Goal: Transaction & Acquisition: Purchase product/service

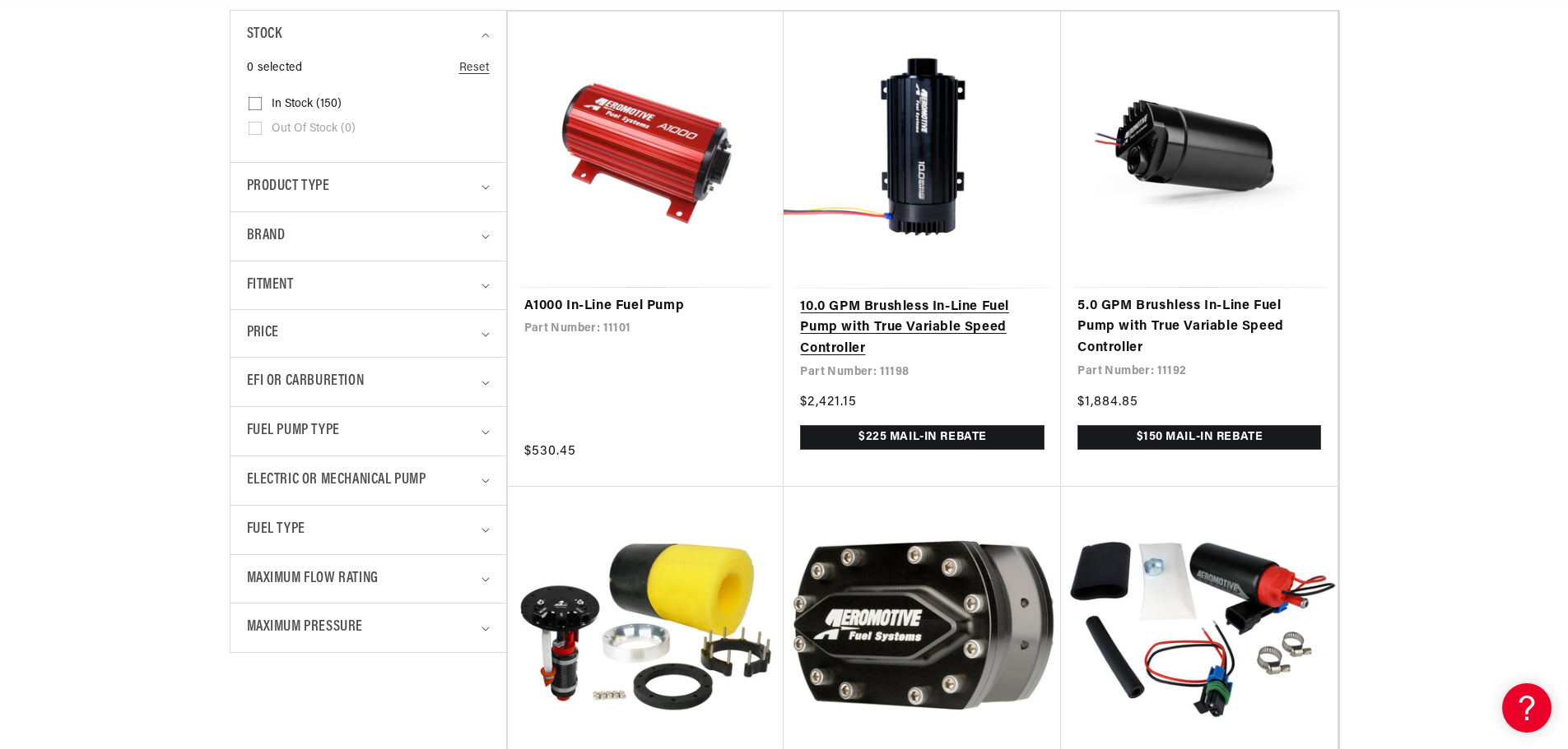
scroll to position [0, 1043]
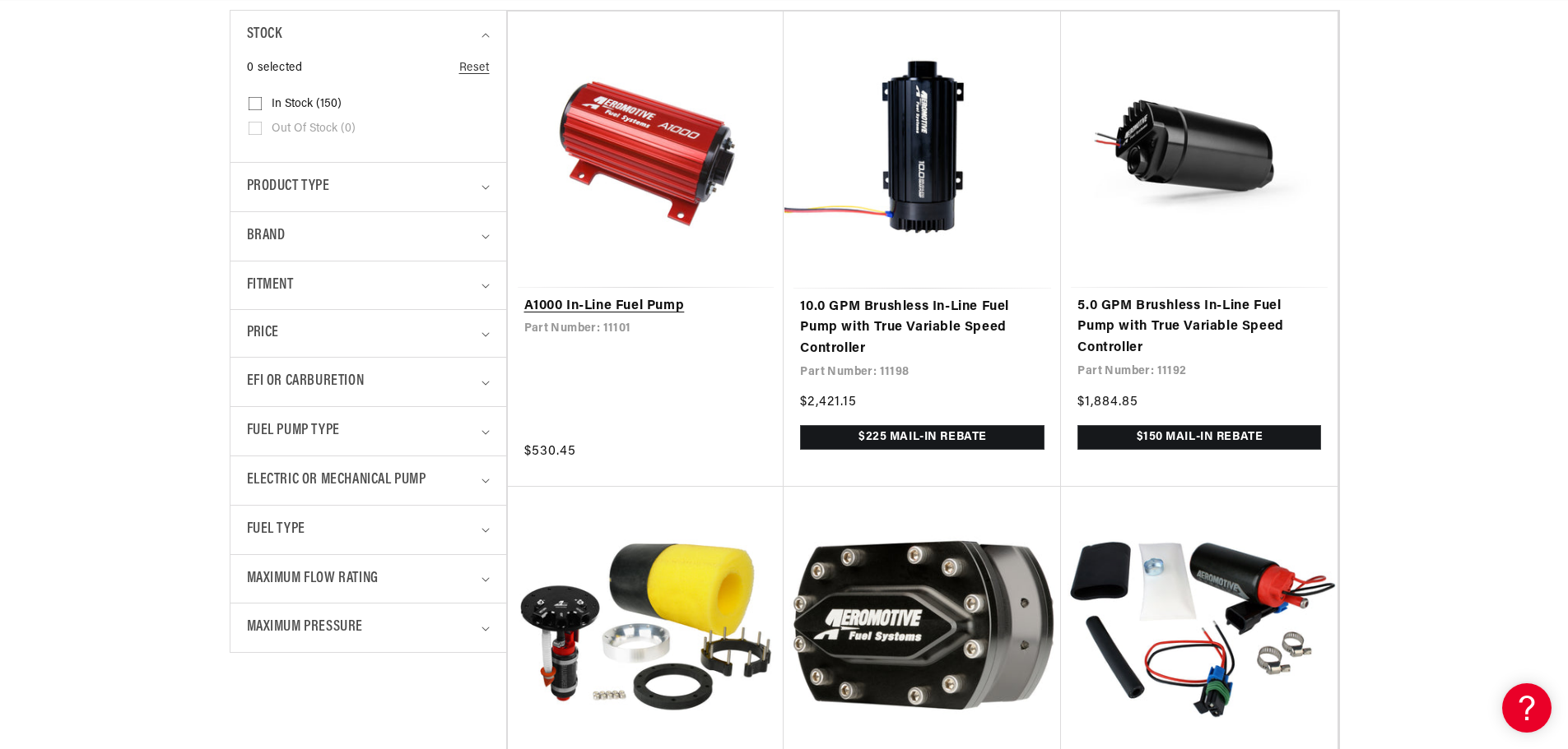
click at [725, 296] on link "A1000 In-Line Fuel Pump" at bounding box center [645, 306] width 244 height 21
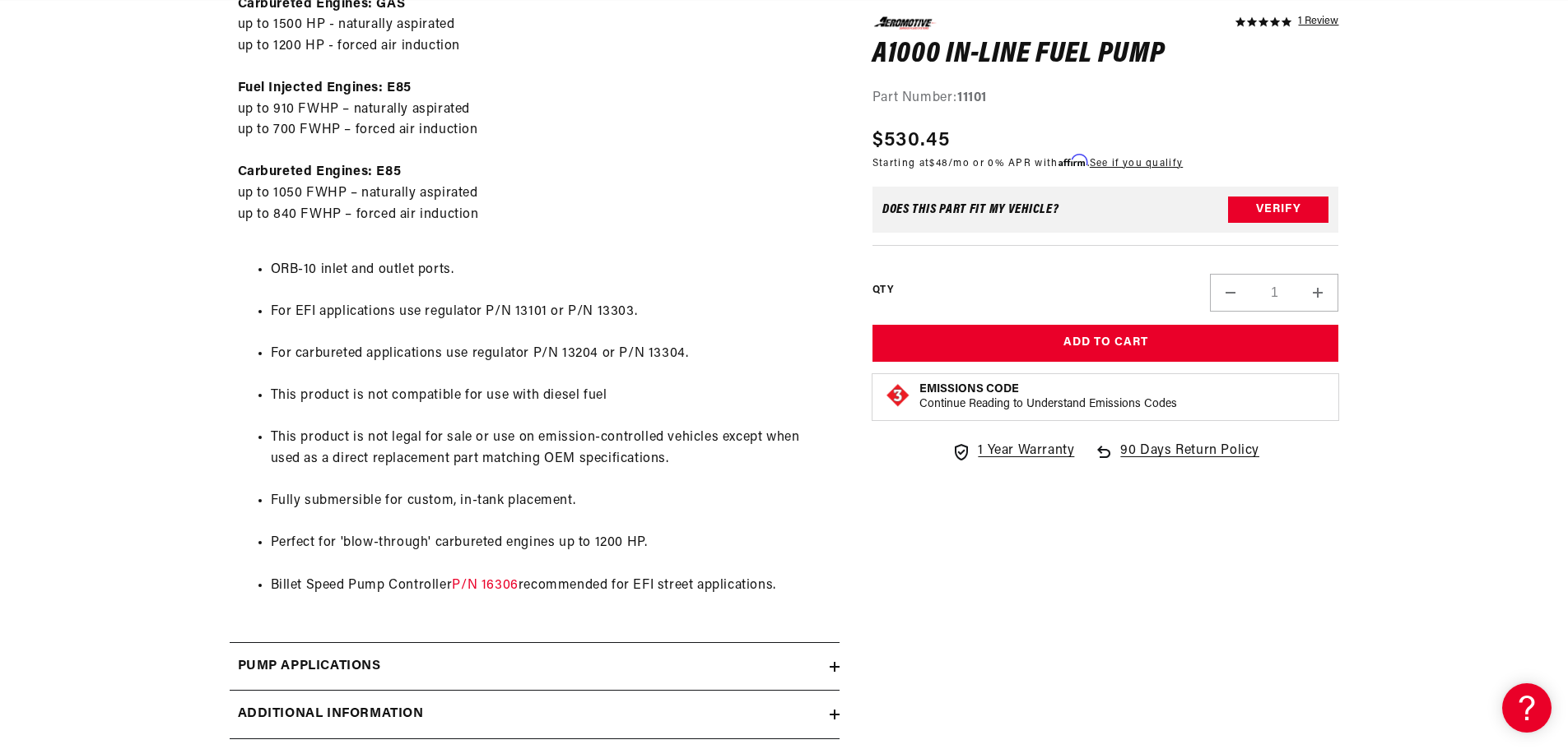
scroll to position [0, 1043]
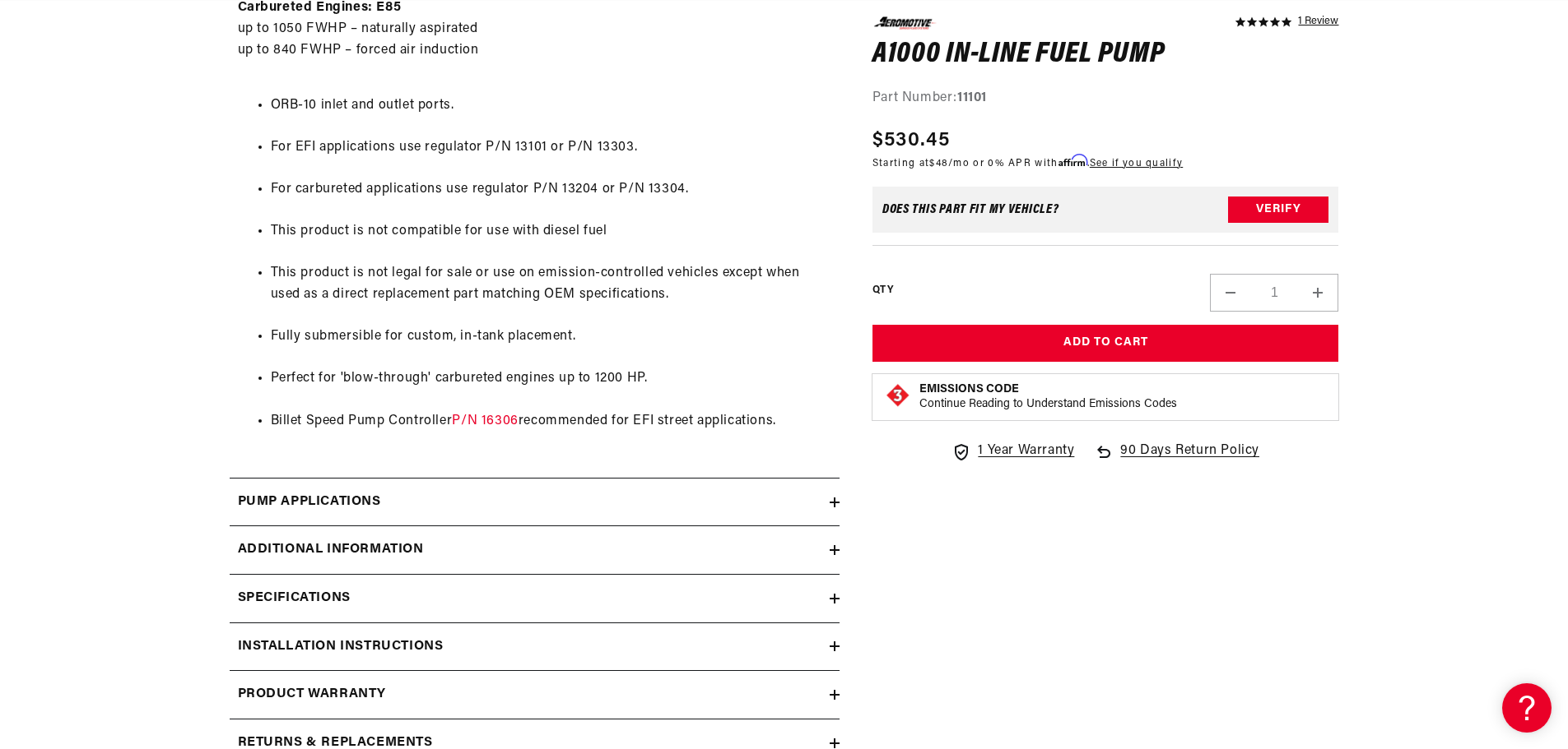
click at [563, 501] on div "Pump Applications" at bounding box center [529, 502] width 600 height 21
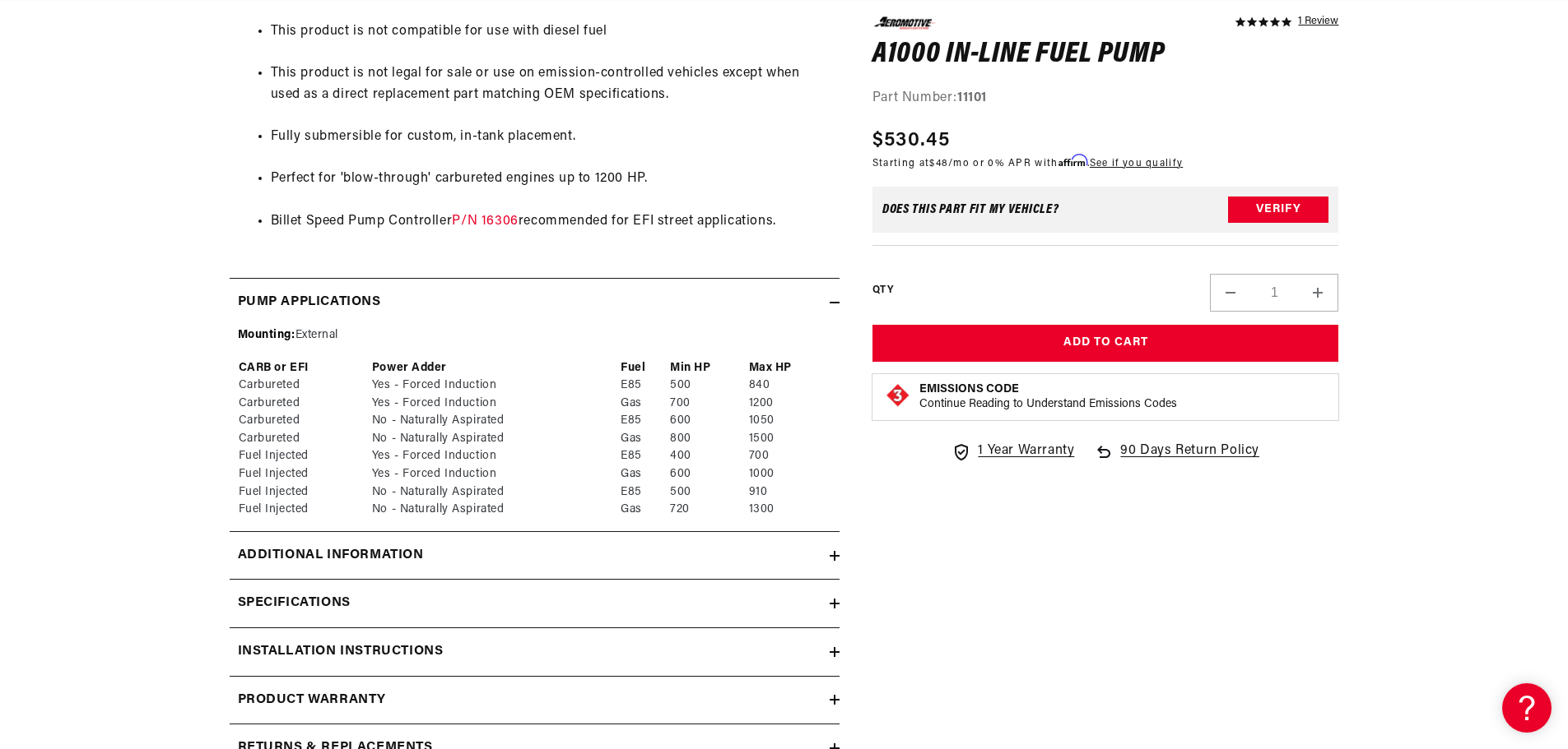
scroll to position [1481, 0]
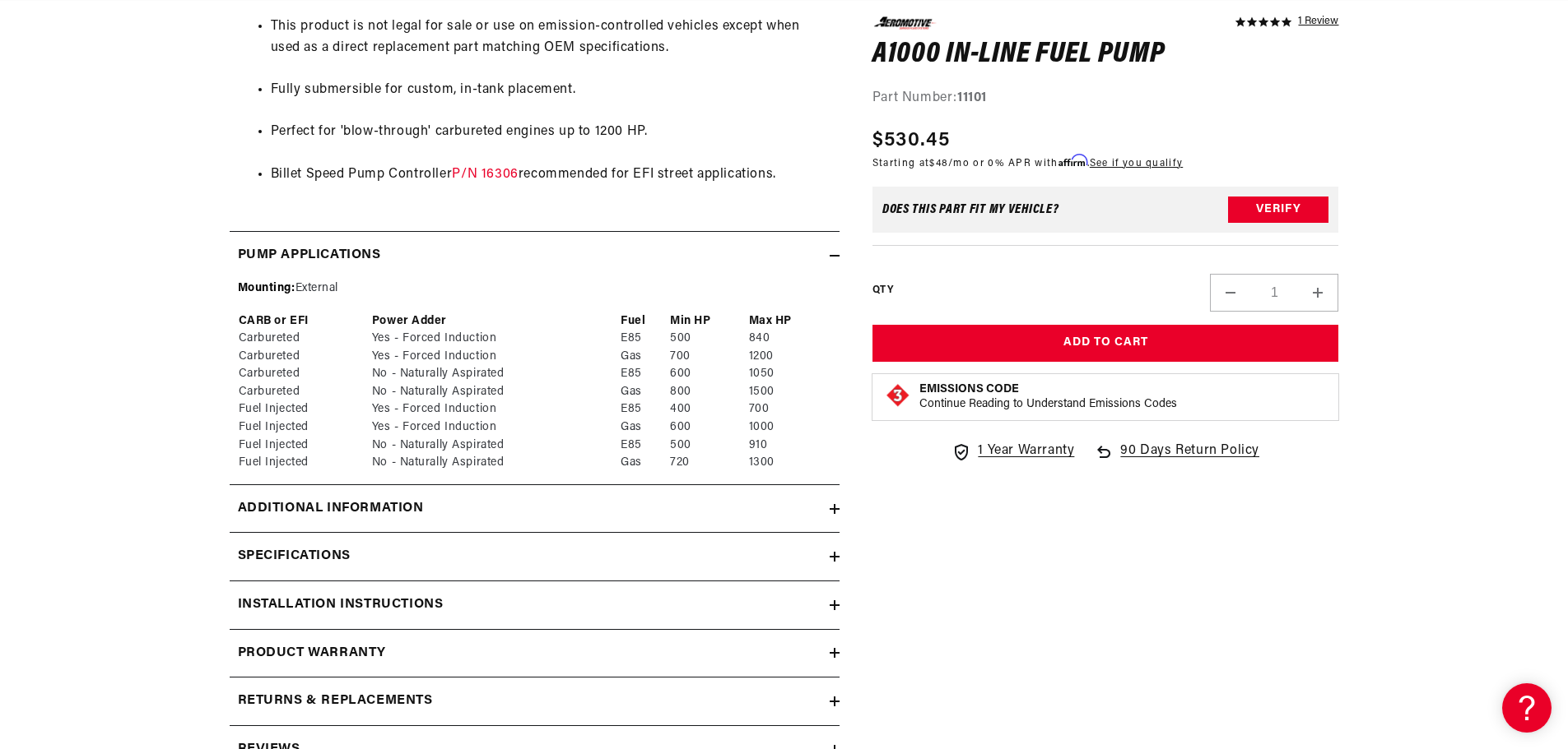
click at [631, 500] on div "Additional information" at bounding box center [529, 509] width 600 height 21
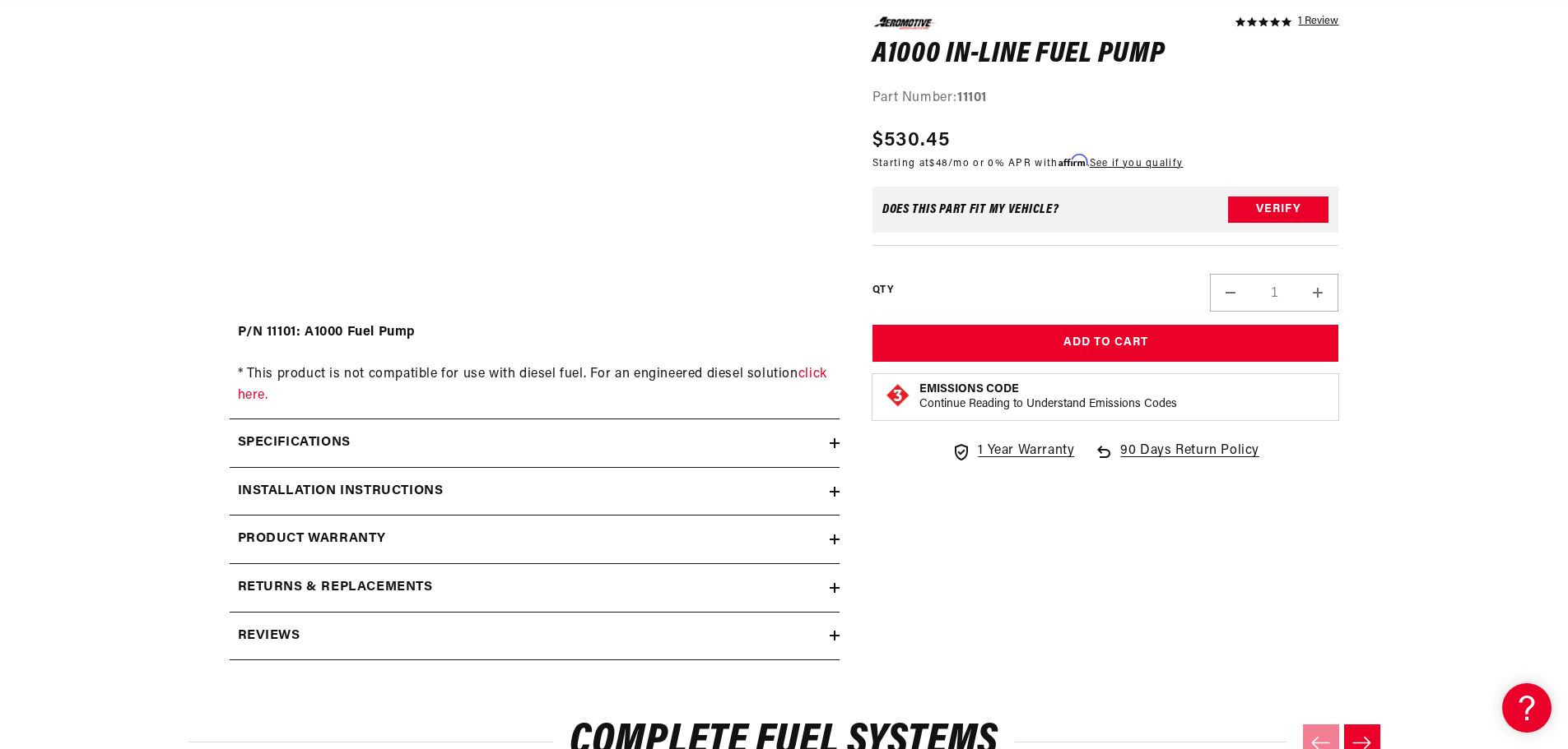
scroll to position [2057, 0]
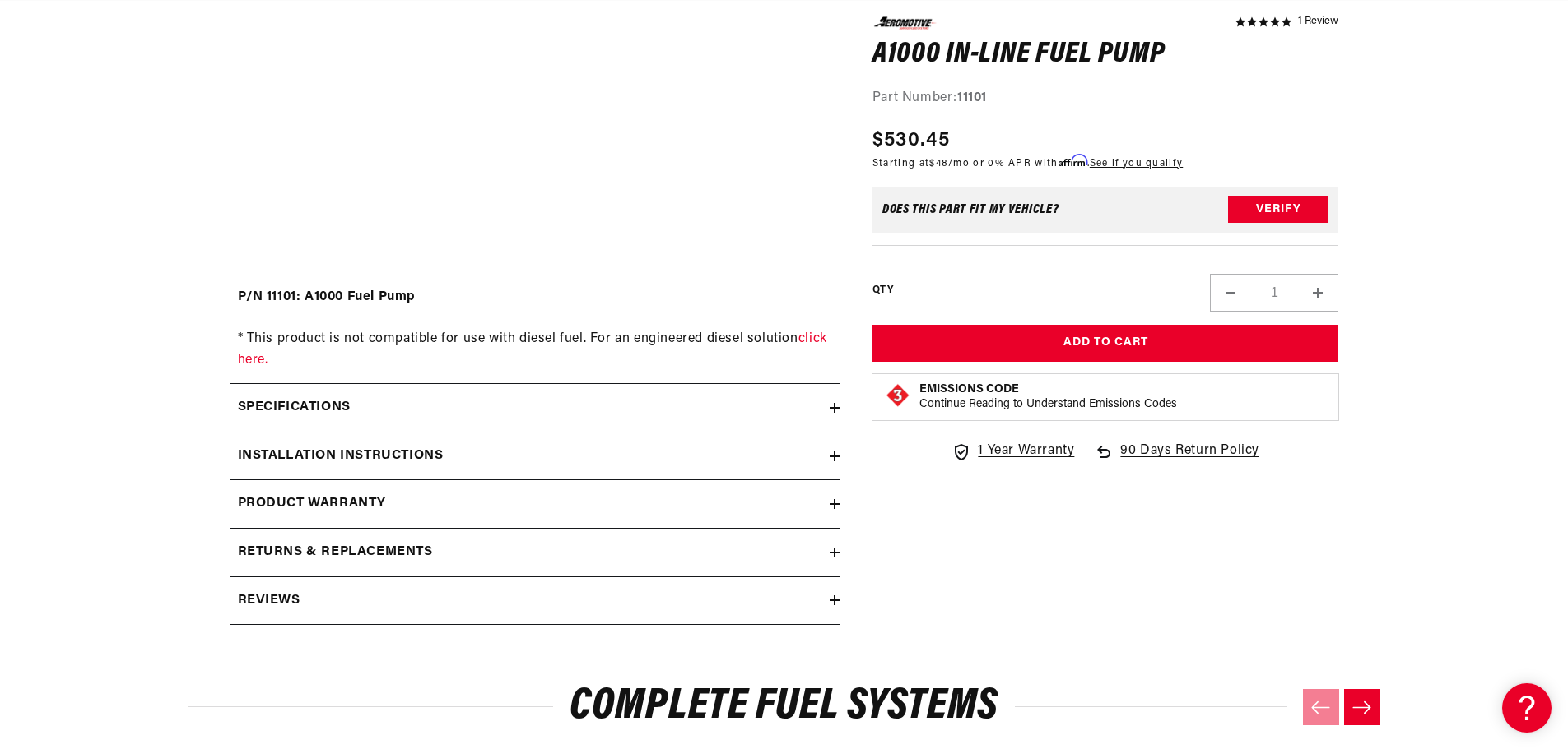
click at [624, 413] on div "Specifications" at bounding box center [529, 408] width 600 height 21
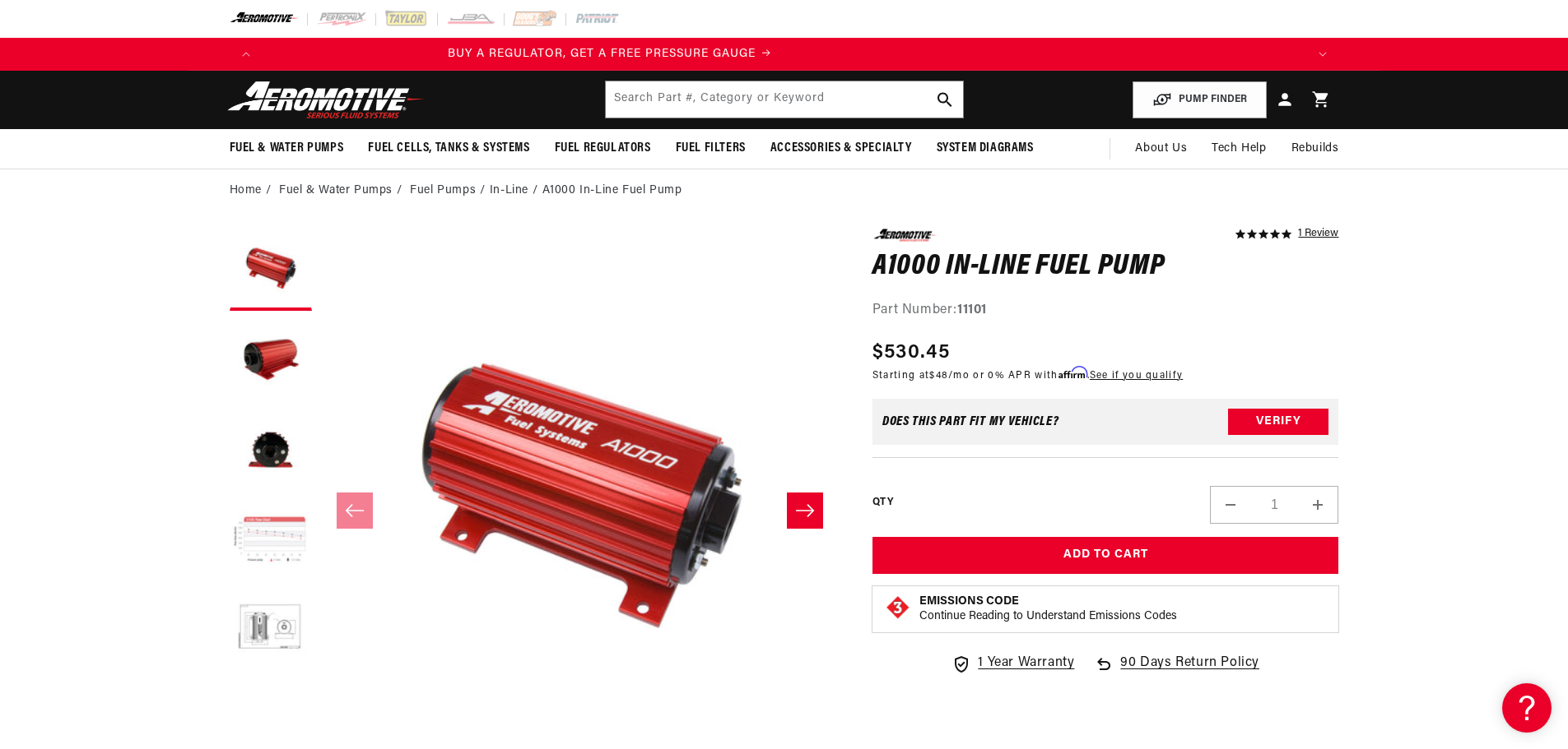
scroll to position [0, 71]
click at [285, 542] on button "Load image 4 in gallery view" at bounding box center [270, 540] width 82 height 82
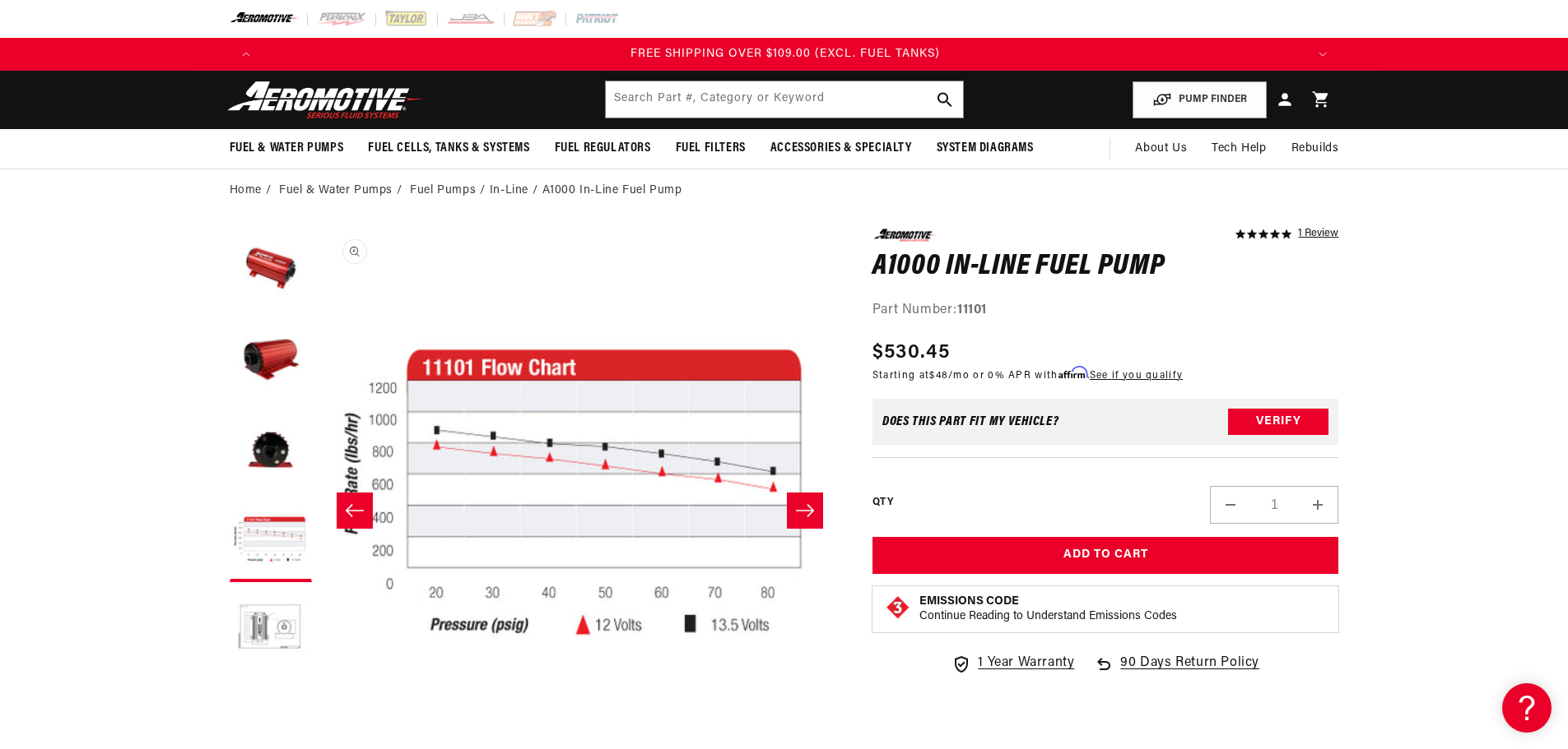
scroll to position [0, 3130]
click at [809, 508] on icon "Slide right" at bounding box center [805, 511] width 19 height 17
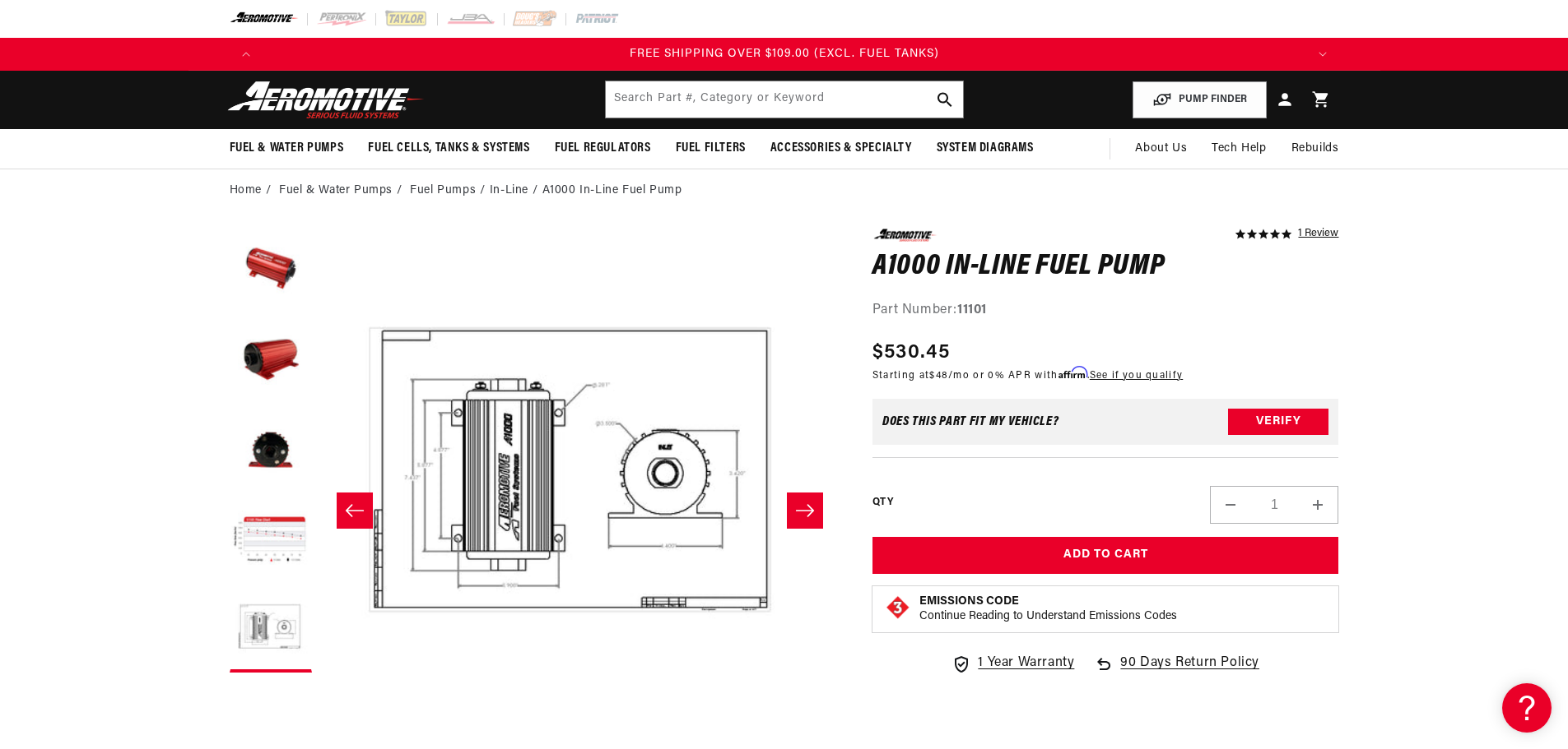
click at [809, 508] on icon "Slide right" at bounding box center [805, 511] width 19 height 17
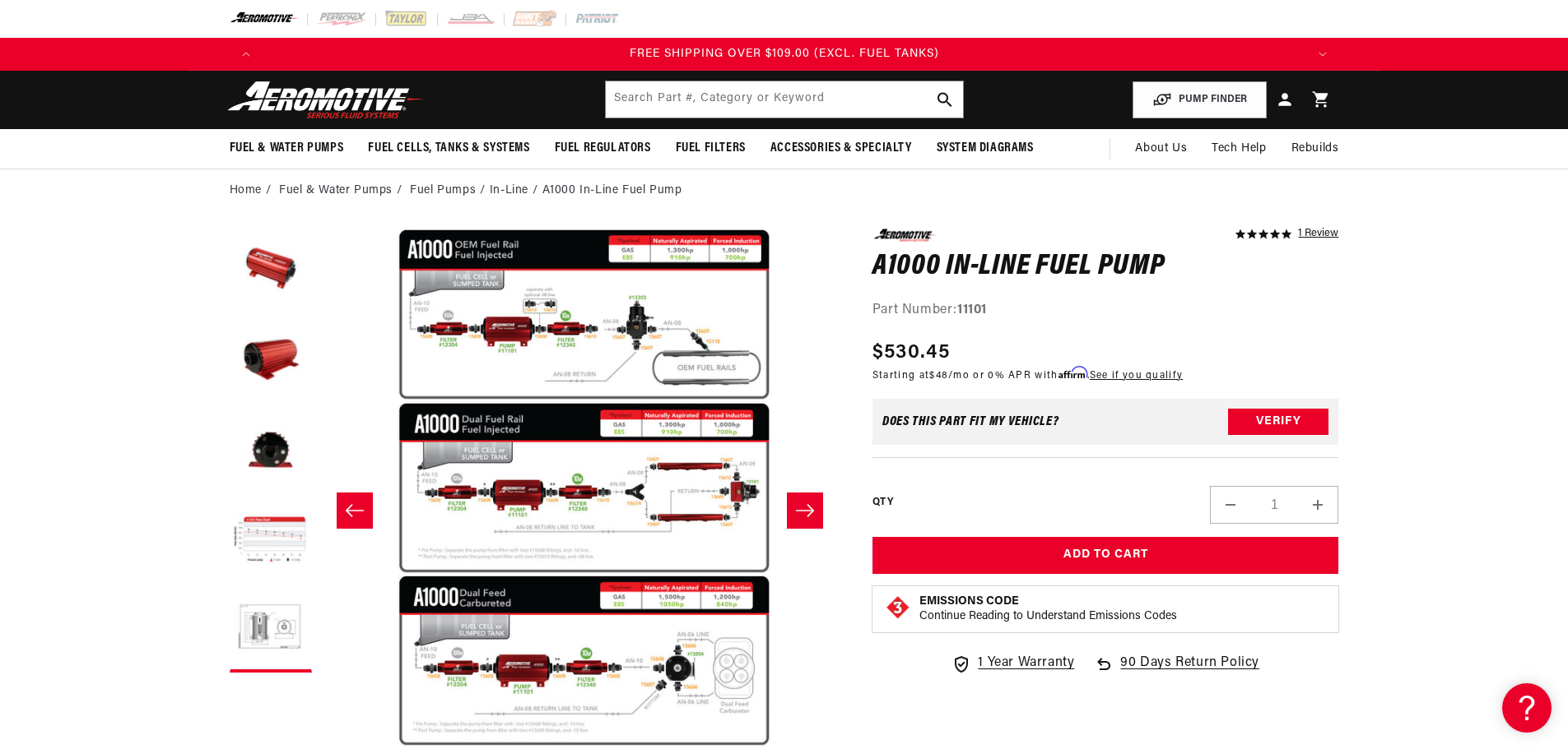
scroll to position [0, 0]
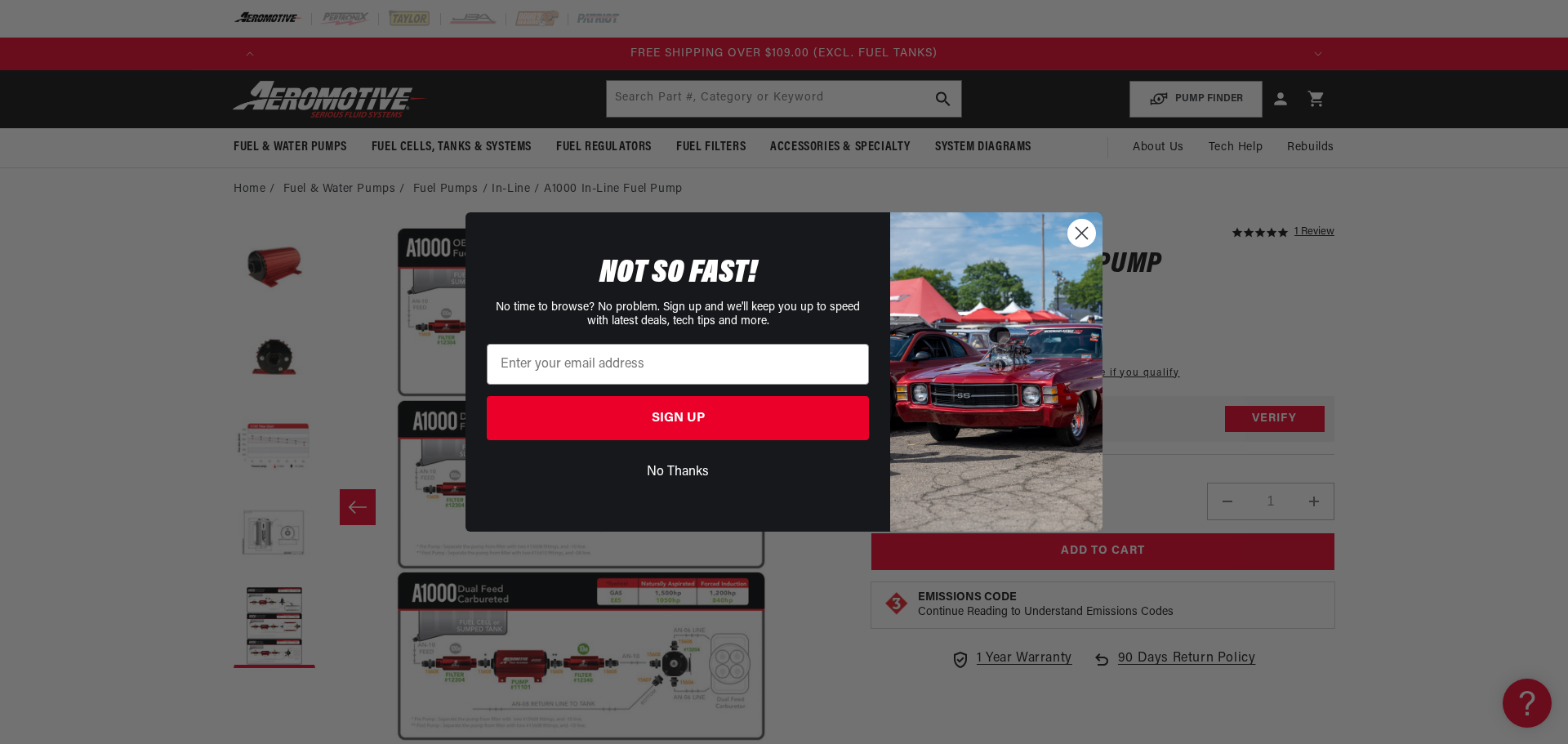
click at [1082, 234] on icon "Close dialog" at bounding box center [1082, 233] width 12 height 12
